Goal: Find specific page/section: Find specific page/section

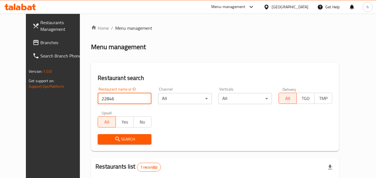
scroll to position [65, 0]
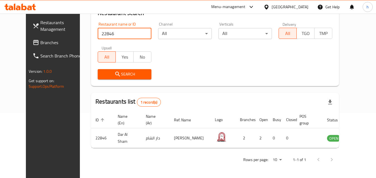
click at [292, 4] on div "United Arab Emirates" at bounding box center [290, 7] width 37 height 6
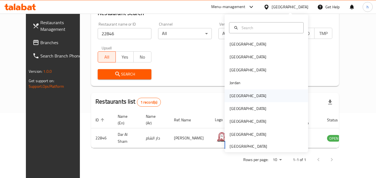
click at [234, 95] on div "[GEOGRAPHIC_DATA]" at bounding box center [248, 96] width 37 height 6
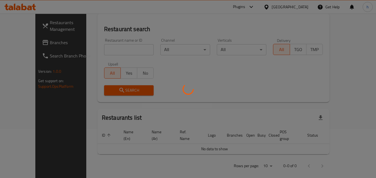
scroll to position [65, 0]
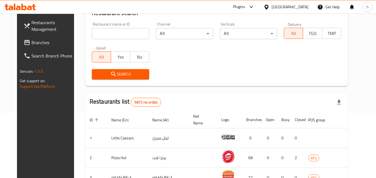
click at [31, 41] on span "Branches" at bounding box center [53, 42] width 44 height 7
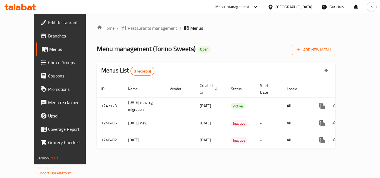
click at [132, 29] on span "Restaurants management" at bounding box center [153, 28] width 50 height 7
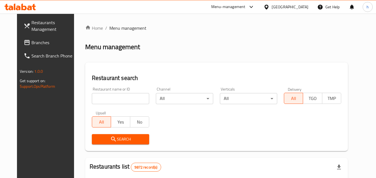
click at [123, 97] on input "search" at bounding box center [120, 98] width 57 height 11
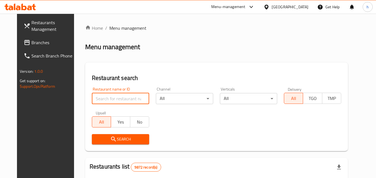
paste input "4378"
type input "4378"
click button "Search" at bounding box center [120, 139] width 57 height 10
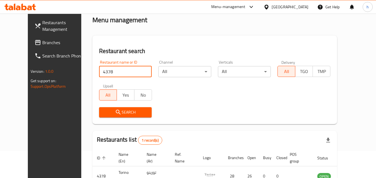
scroll to position [65, 0]
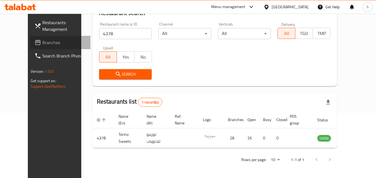
click at [32, 48] on link "Branches" at bounding box center [60, 42] width 61 height 13
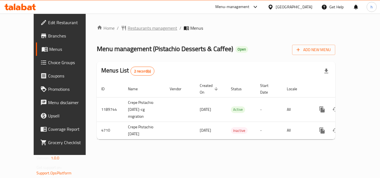
click at [128, 30] on span "Restaurants management" at bounding box center [153, 28] width 50 height 7
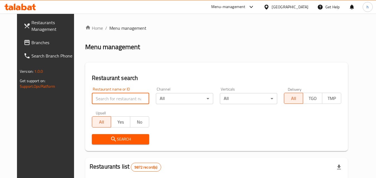
click at [131, 100] on input "search" at bounding box center [120, 98] width 57 height 11
paste input "2981"
type input "2981"
click button "Search" at bounding box center [120, 139] width 57 height 10
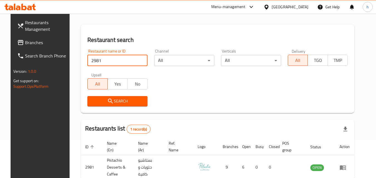
scroll to position [70, 0]
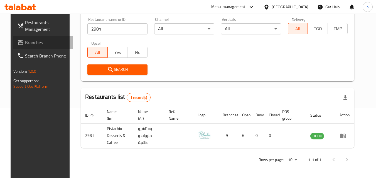
click at [28, 43] on span "Branches" at bounding box center [47, 42] width 44 height 7
